Goal: Task Accomplishment & Management: Manage account settings

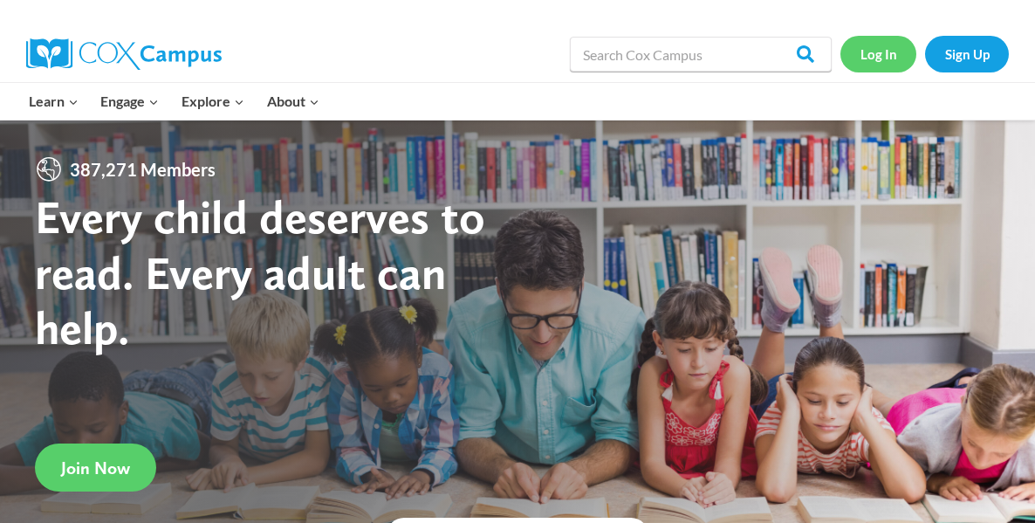
click at [889, 62] on link "Log In" at bounding box center [878, 54] width 76 height 36
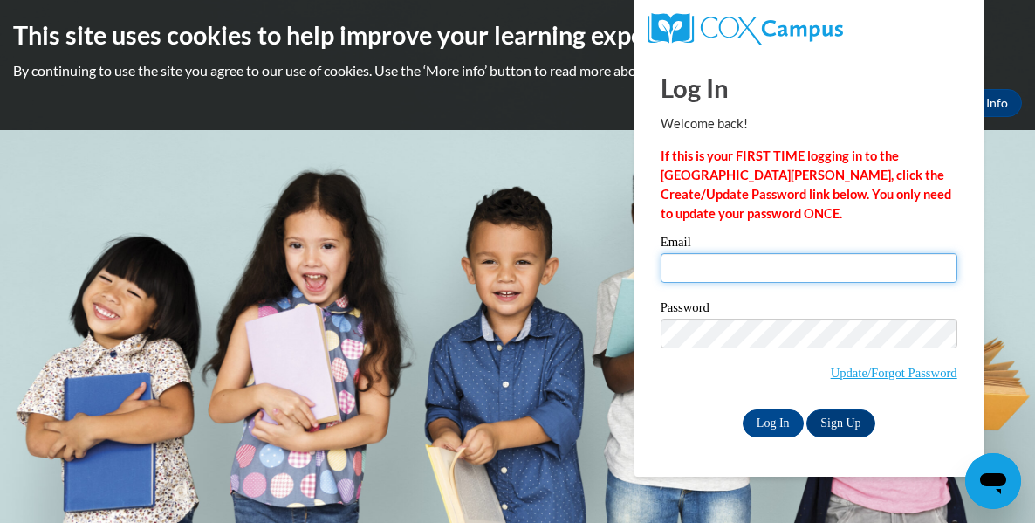
type input "paigehahlen1@gmail.com"
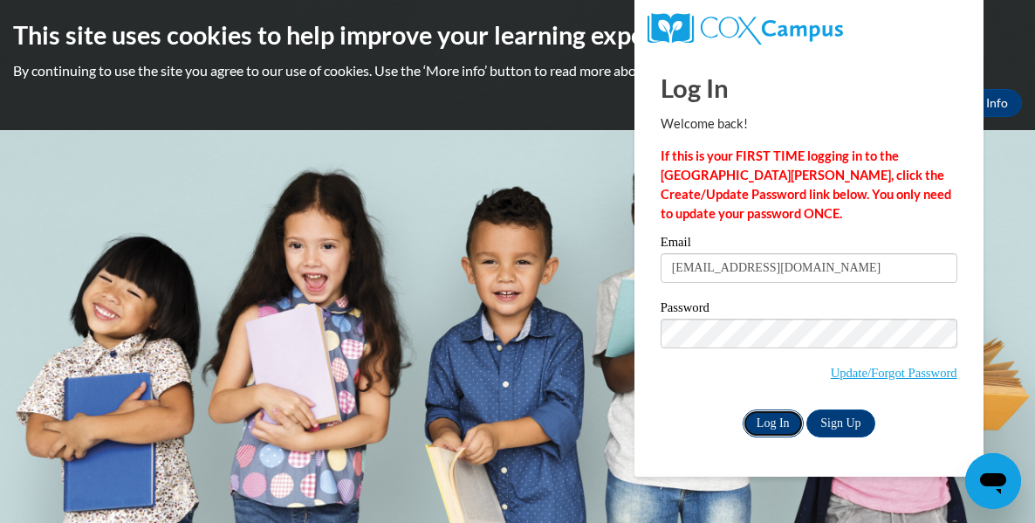
click at [765, 421] on input "Log In" at bounding box center [772, 423] width 61 height 28
